Goal: Go to known website: Access a specific website the user already knows

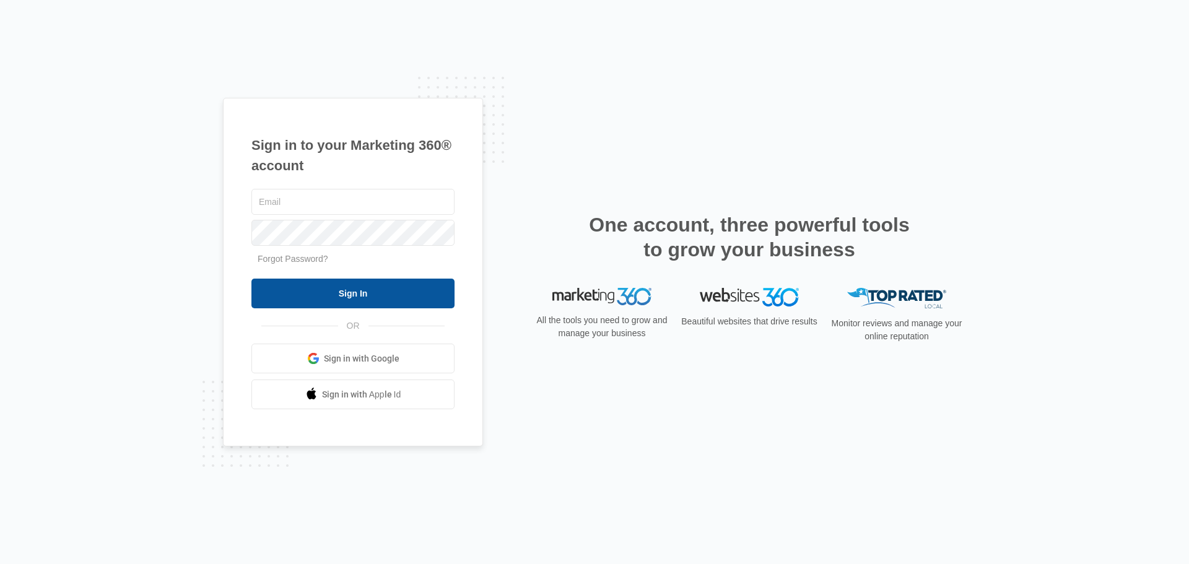
type input "[EMAIL_ADDRESS][DOMAIN_NAME]"
click at [312, 304] on input "Sign In" at bounding box center [352, 294] width 203 height 30
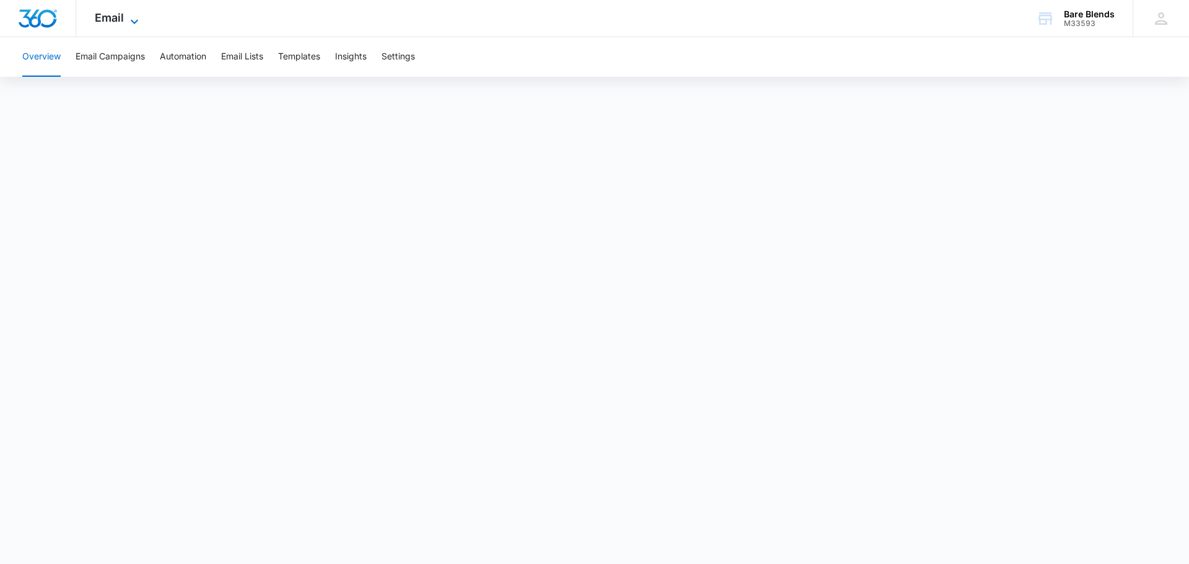
click at [128, 22] on icon at bounding box center [134, 21] width 15 height 15
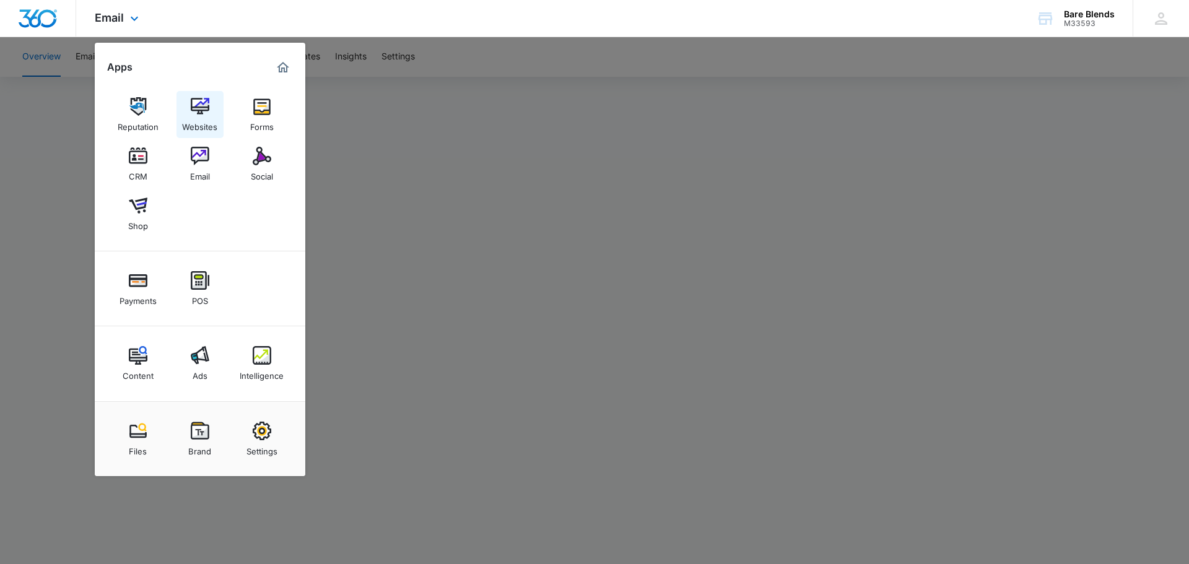
click at [200, 120] on div "Websites" at bounding box center [199, 124] width 35 height 16
